Goal: Task Accomplishment & Management: Use online tool/utility

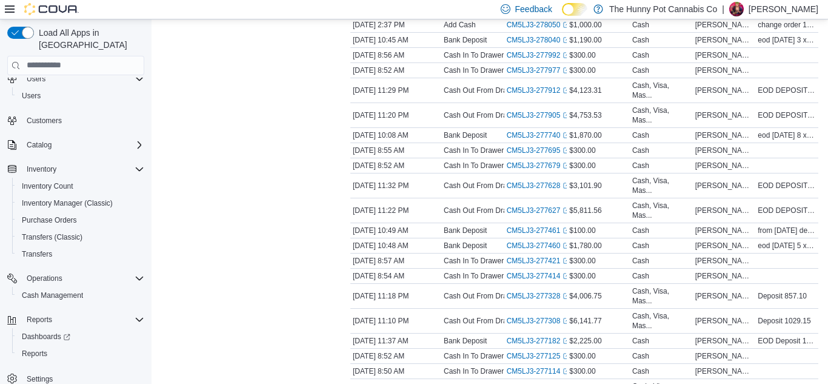
scroll to position [546, 0]
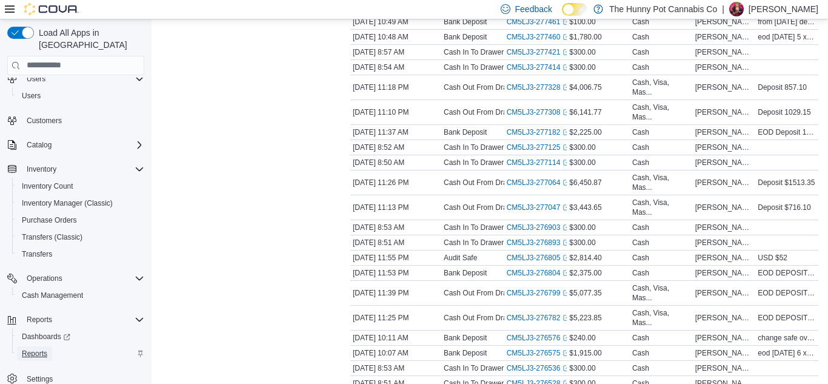
click at [41, 349] on span "Reports" at bounding box center [34, 354] width 25 height 10
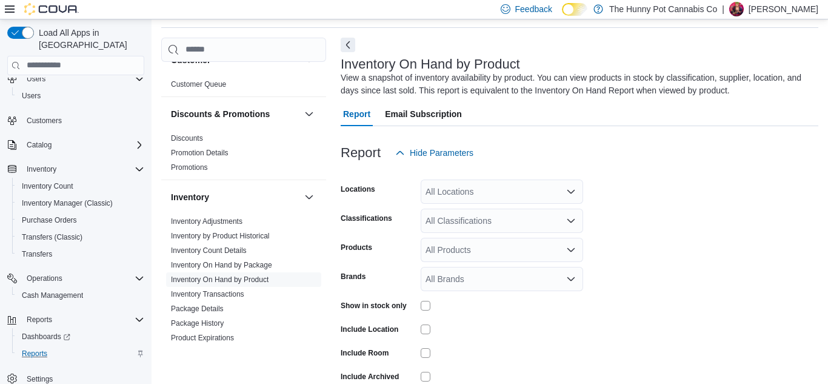
scroll to position [89, 0]
click at [475, 190] on div "All Locations" at bounding box center [502, 191] width 162 height 24
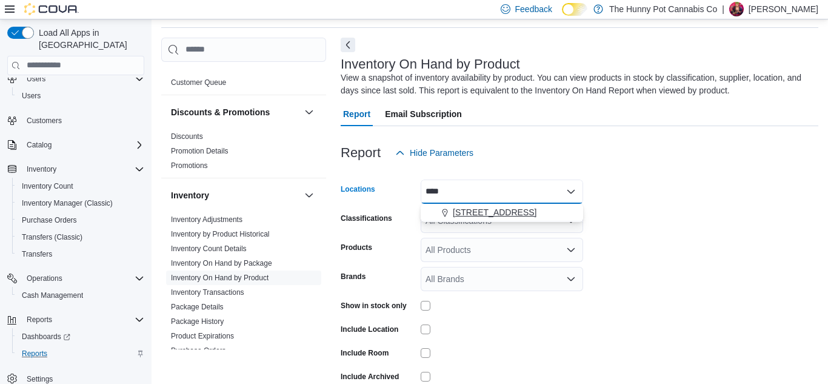
type input "****"
click at [471, 212] on span "[STREET_ADDRESS]" at bounding box center [495, 212] width 84 height 12
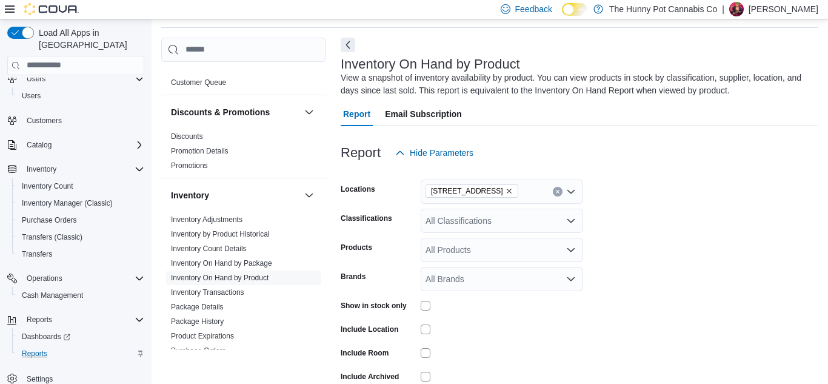
click at [375, 301] on label "Show in stock only" at bounding box center [374, 306] width 66 height 10
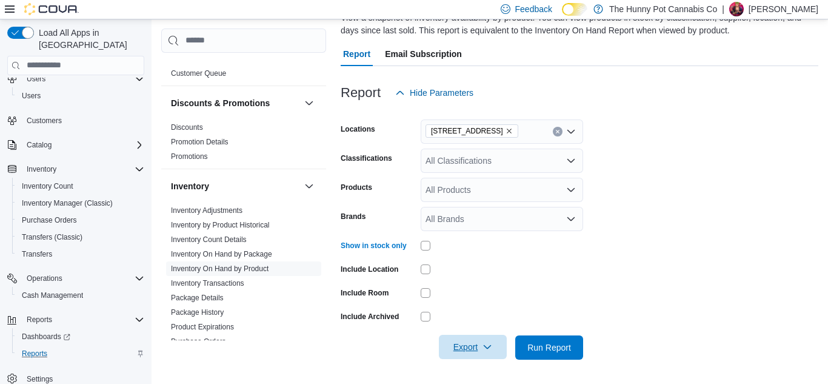
click at [481, 355] on span "Export" at bounding box center [472, 347] width 53 height 24
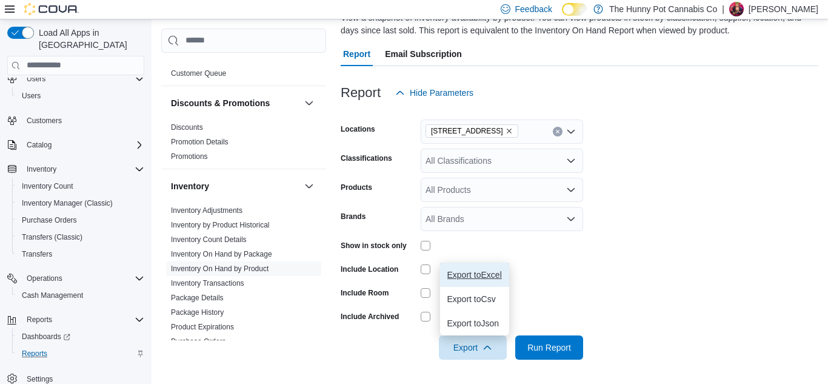
click at [484, 282] on button "Export to Excel" at bounding box center [474, 274] width 69 height 24
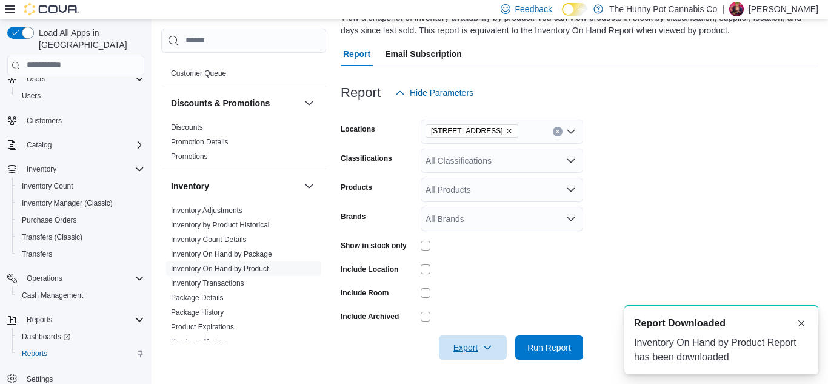
scroll to position [0, 0]
